Goal: Find specific page/section: Find specific page/section

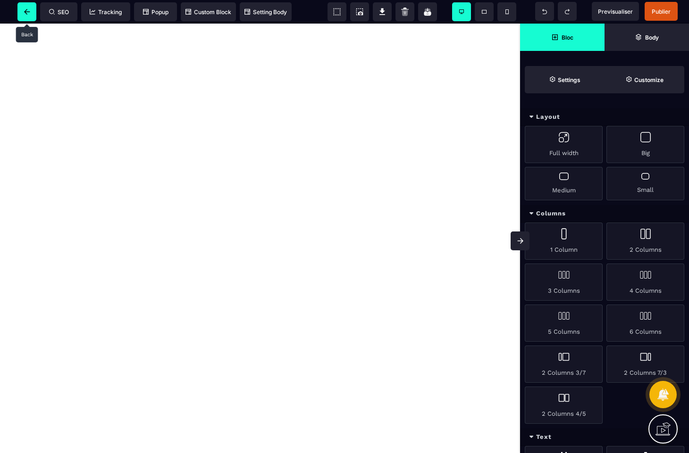
click at [25, 15] on span at bounding box center [26, 11] width 19 height 19
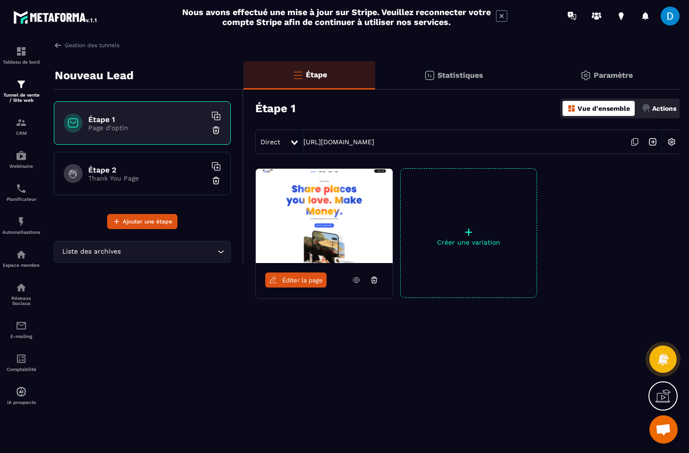
click at [215, 184] on img at bounding box center [215, 180] width 9 height 9
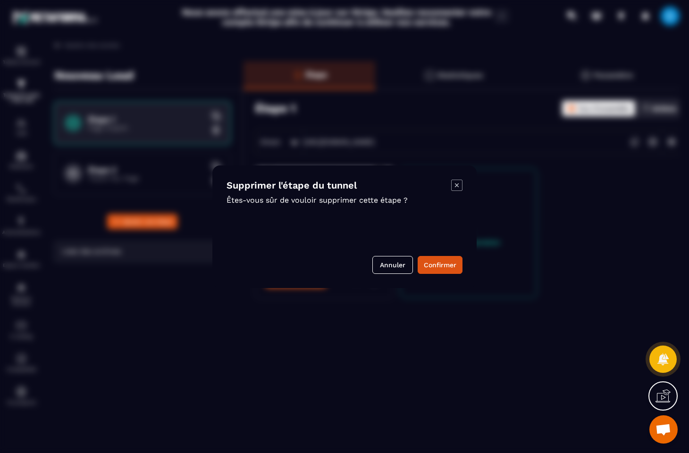
click at [454, 181] on icon "Modal window" at bounding box center [456, 185] width 11 height 11
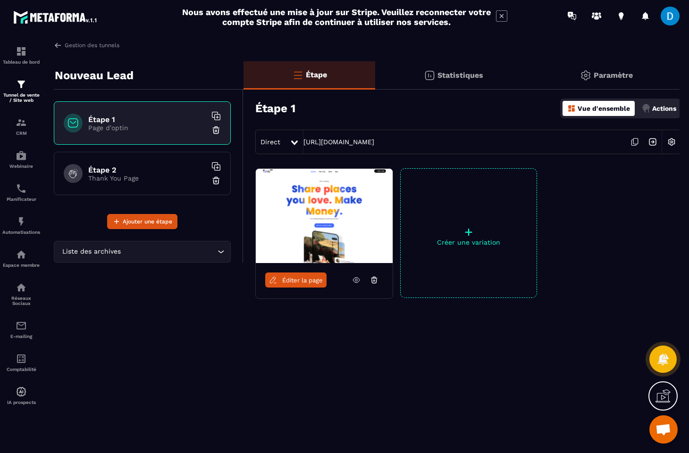
click at [313, 220] on img at bounding box center [324, 216] width 137 height 94
click at [296, 276] on link "Éditer la page" at bounding box center [295, 280] width 61 height 15
